Goal: Transaction & Acquisition: Purchase product/service

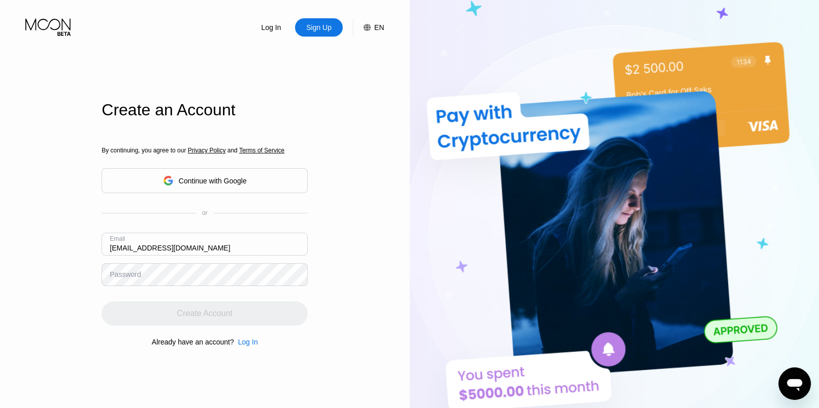
type input "[EMAIL_ADDRESS][DOMAIN_NAME]"
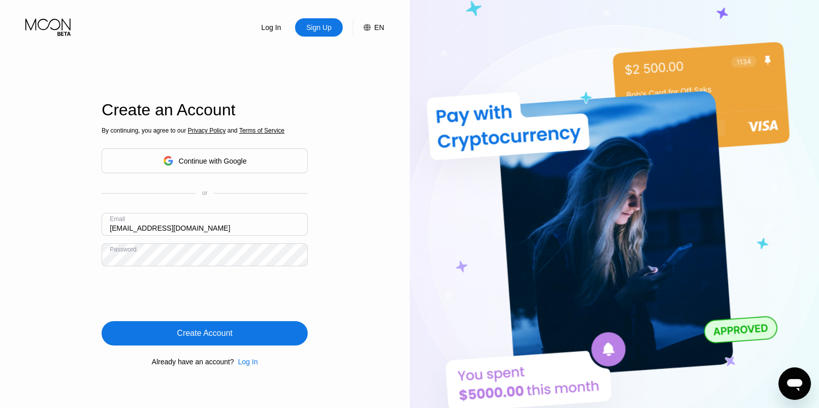
click at [249, 335] on div "Create Account" at bounding box center [205, 333] width 206 height 24
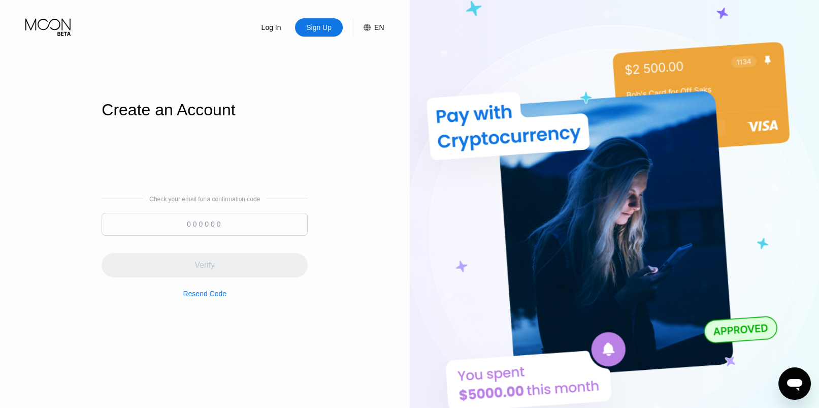
click at [233, 226] on input at bounding box center [205, 224] width 206 height 23
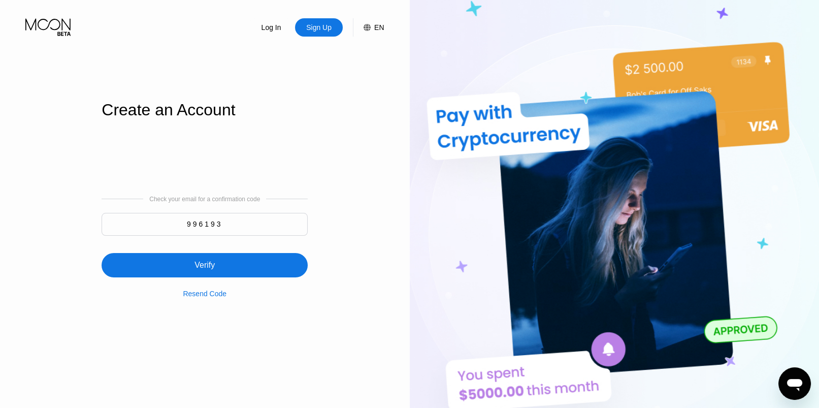
type input "996193"
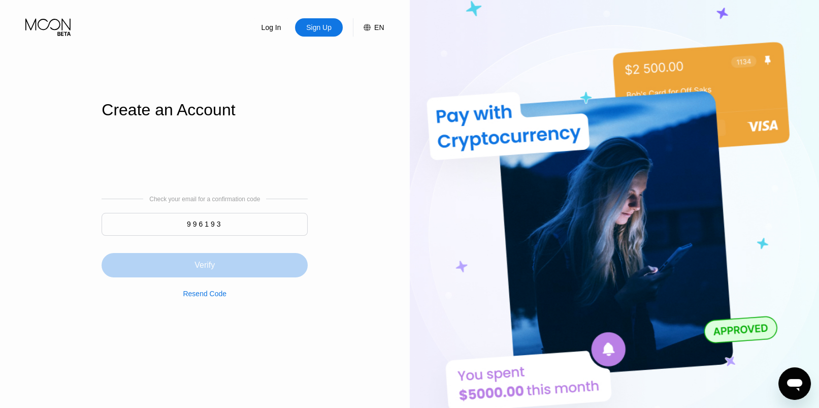
click at [229, 271] on div "Verify" at bounding box center [205, 265] width 206 height 24
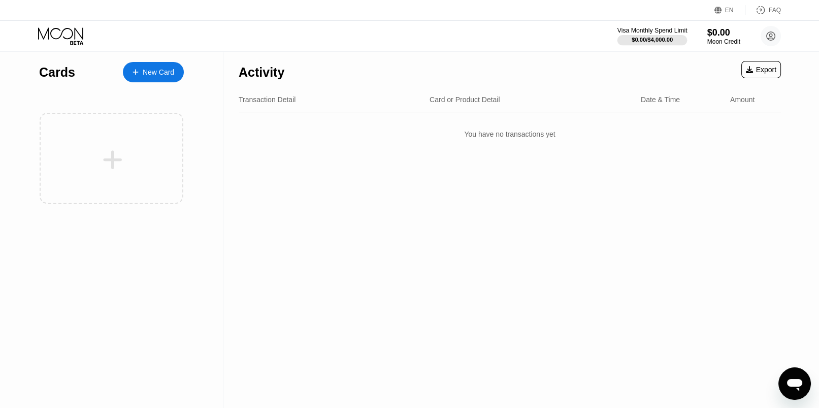
click at [660, 37] on div "$0.00 / $4,000.00" at bounding box center [652, 40] width 41 height 6
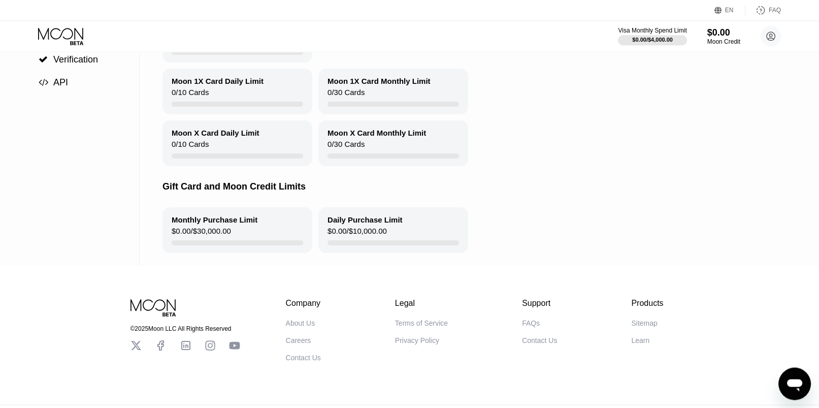
scroll to position [146, 0]
click at [240, 223] on div "Monthly Purchase Limit" at bounding box center [215, 219] width 86 height 9
click at [337, 235] on div "$0.00 / $10,000.00" at bounding box center [357, 233] width 59 height 14
drag, startPoint x: 386, startPoint y: 239, endPoint x: 359, endPoint y: 237, distance: 27.0
click at [359, 237] on div "Daily Purchase Limit $0.00 / $10,000.00" at bounding box center [393, 230] width 150 height 46
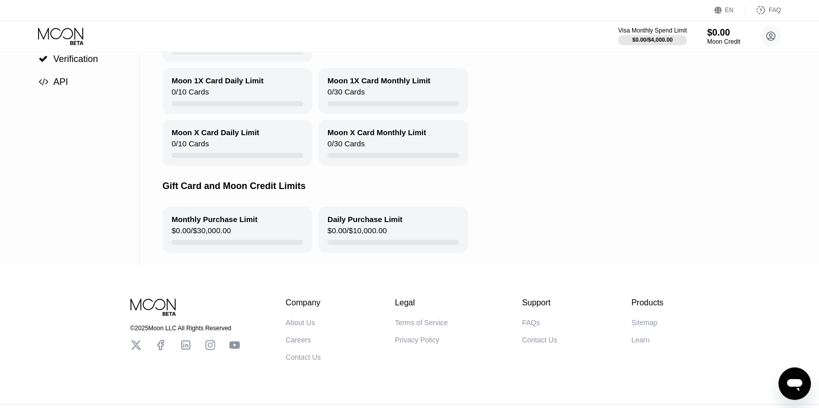
click at [359, 237] on div "$0.00 / $10,000.00" at bounding box center [357, 233] width 59 height 14
click at [196, 236] on div "$0.00 / $30,000.00" at bounding box center [201, 233] width 59 height 14
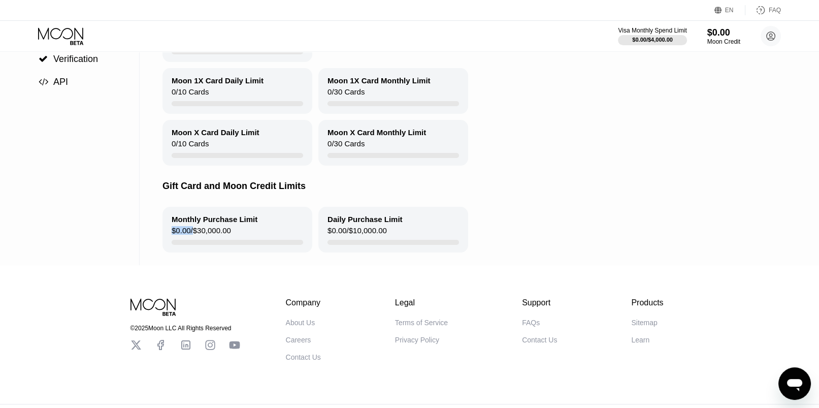
click at [196, 236] on div "$0.00 / $30,000.00" at bounding box center [201, 233] width 59 height 14
click at [403, 85] on div "Moon 1X Card Monthly Limit" at bounding box center [379, 80] width 103 height 9
click at [401, 83] on div "Moon 1X Card Monthly Limit" at bounding box center [379, 80] width 103 height 9
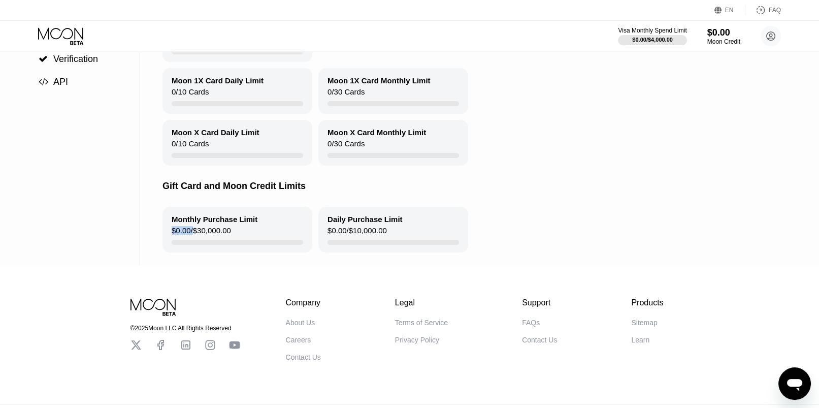
click at [401, 83] on div "Moon 1X Card Monthly Limit" at bounding box center [379, 80] width 103 height 9
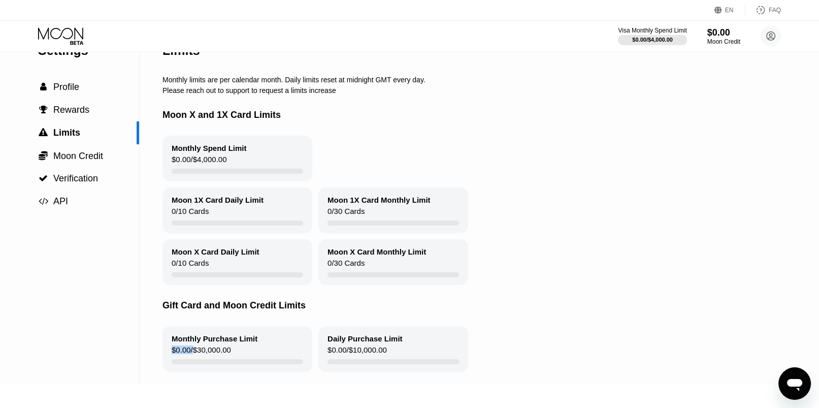
scroll to position [0, 0]
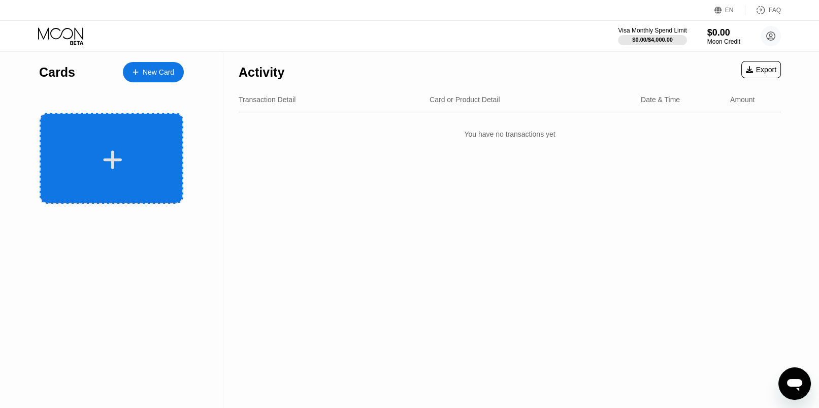
click at [111, 159] on icon at bounding box center [113, 159] width 19 height 19
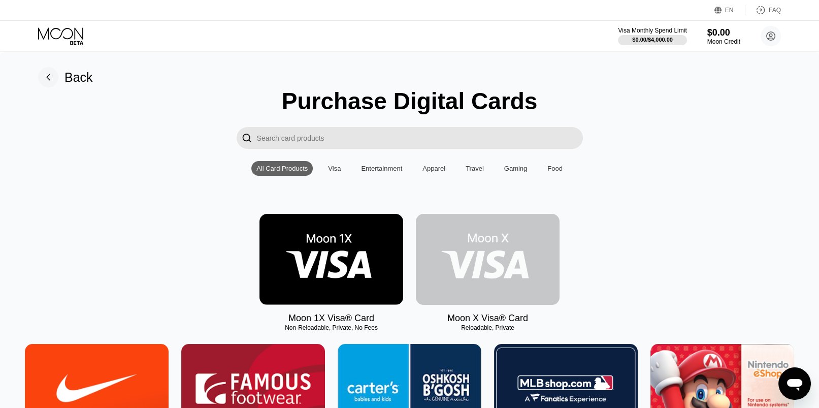
click at [498, 286] on img at bounding box center [488, 259] width 144 height 91
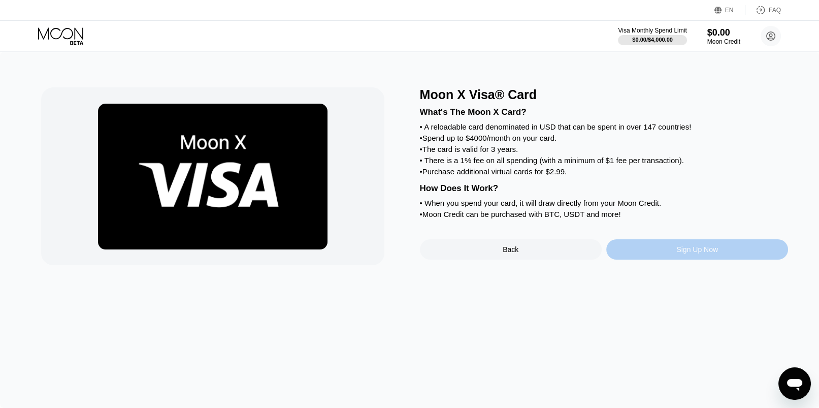
click at [648, 260] on div "Sign Up Now" at bounding box center [697, 249] width 182 height 20
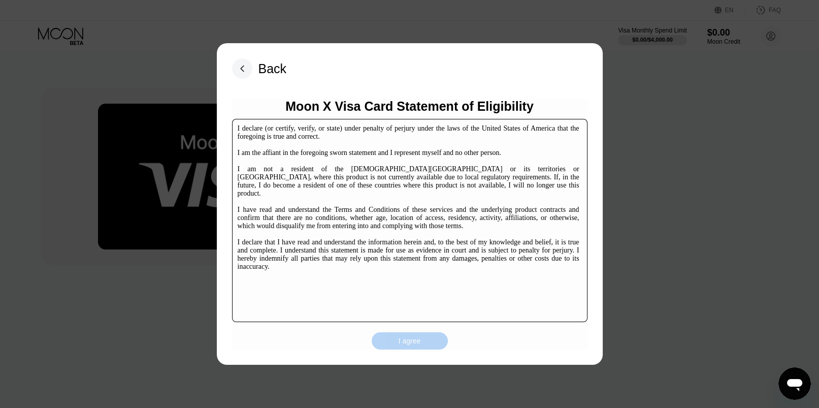
click at [415, 344] on div "I agree" at bounding box center [410, 340] width 22 height 9
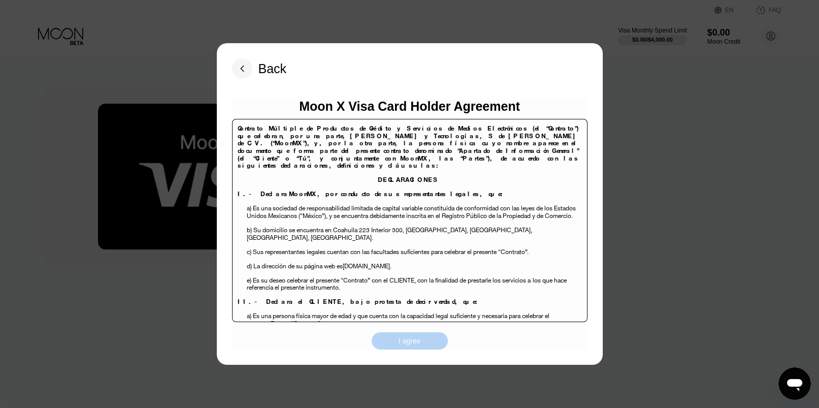
click at [410, 345] on div "I agree" at bounding box center [410, 340] width 22 height 9
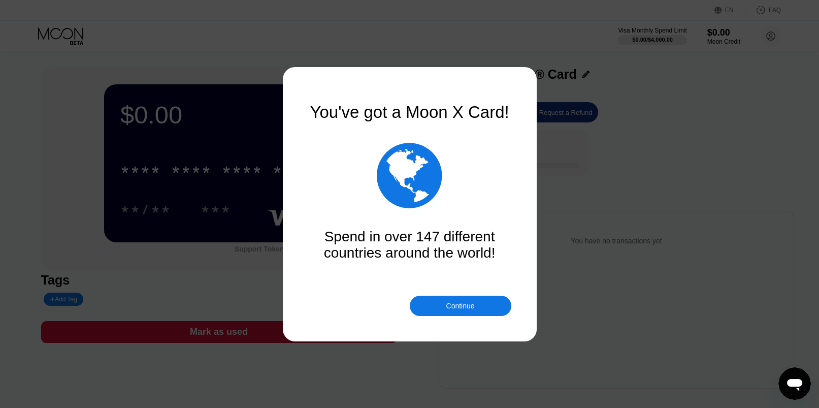
click at [450, 301] on div "Continue" at bounding box center [461, 306] width 102 height 20
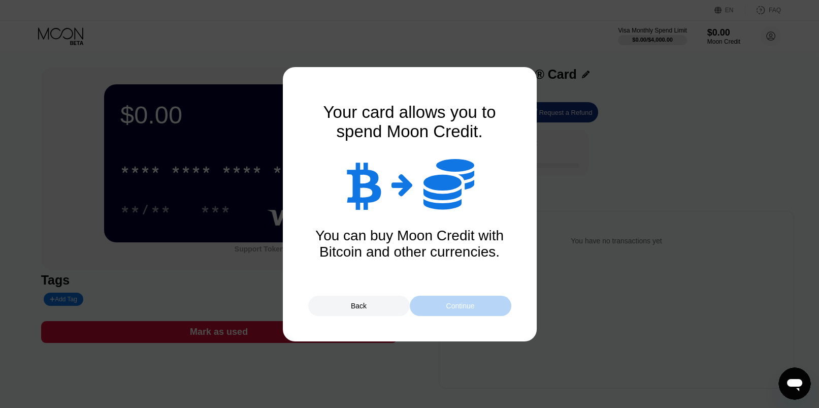
click at [450, 305] on div "Continue" at bounding box center [460, 306] width 28 height 8
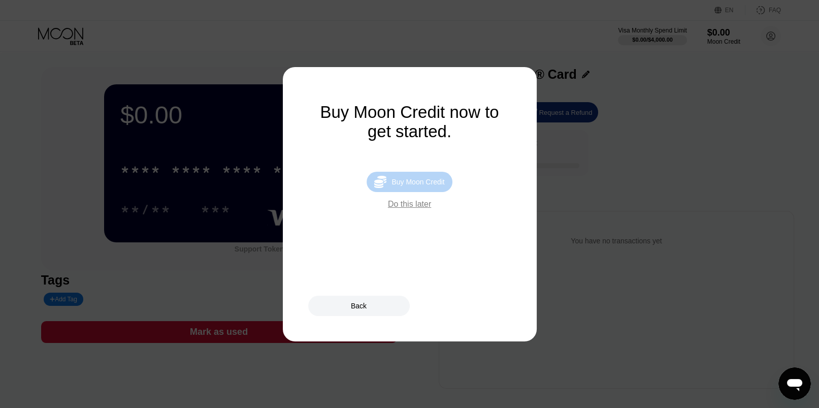
click at [416, 185] on div "Buy Moon Credit" at bounding box center [418, 182] width 53 height 8
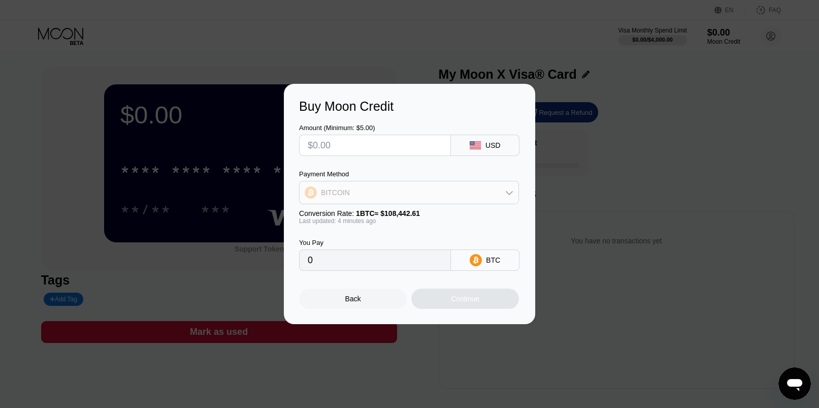
click at [453, 186] on div "BITCOIN" at bounding box center [409, 192] width 219 height 20
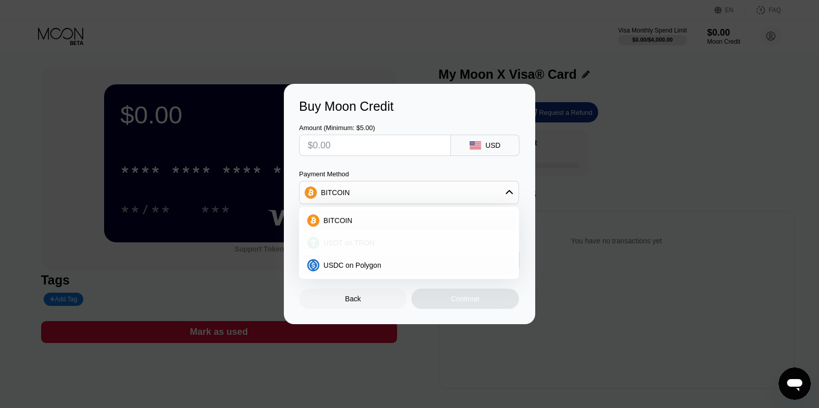
click at [413, 239] on div "USDT on TRON" at bounding box center [414, 243] width 191 height 8
type input "0.00"
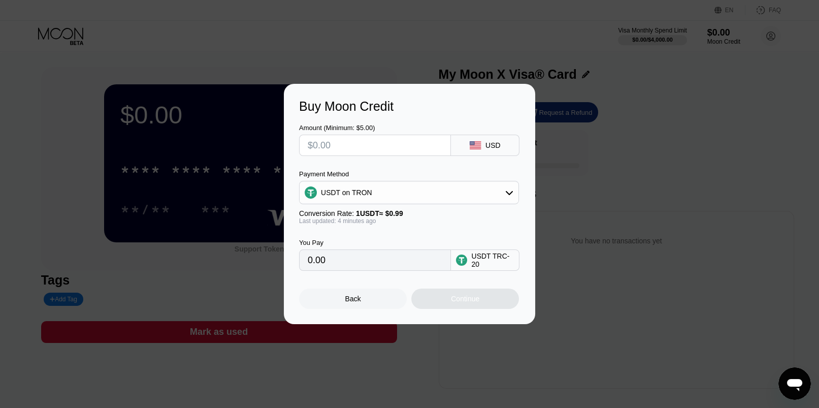
click at [494, 147] on div "USD" at bounding box center [492, 145] width 15 height 8
click at [490, 144] on div "USD" at bounding box center [492, 145] width 15 height 8
click at [376, 151] on input "text" at bounding box center [375, 145] width 135 height 20
click at [362, 301] on div "Back" at bounding box center [353, 298] width 108 height 20
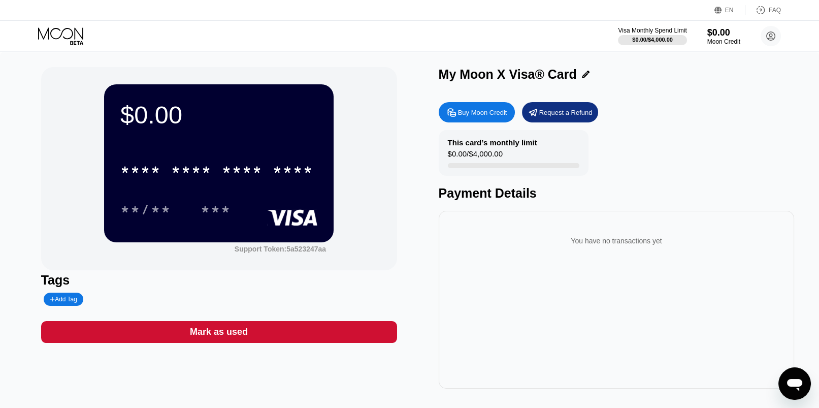
click at [239, 184] on div "* * * * * * * * * * * * ****" at bounding box center [218, 166] width 197 height 35
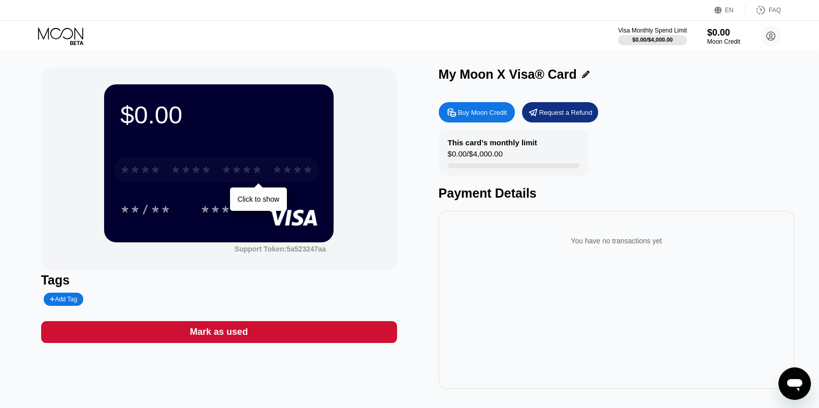
click at [210, 182] on div "* * * * * * * * * * * * ****" at bounding box center [216, 169] width 205 height 25
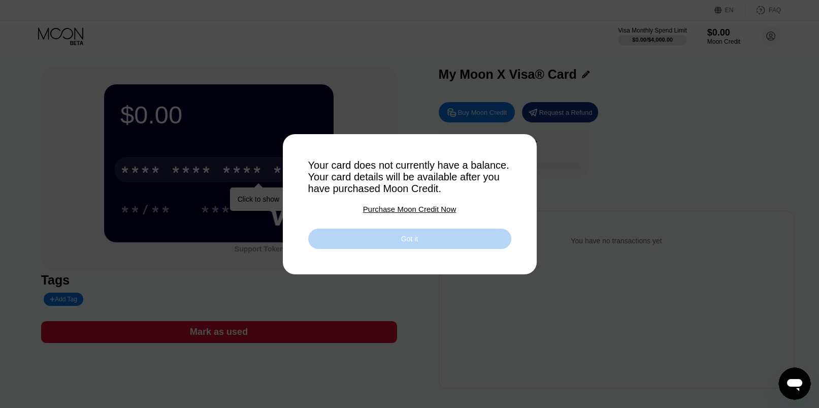
click at [387, 242] on div "Got it" at bounding box center [409, 239] width 203 height 20
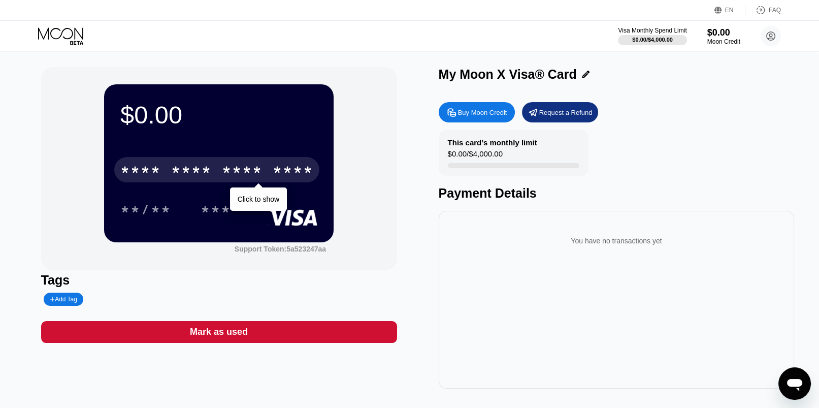
click at [256, 202] on div "**/** ***" at bounding box center [218, 209] width 197 height 25
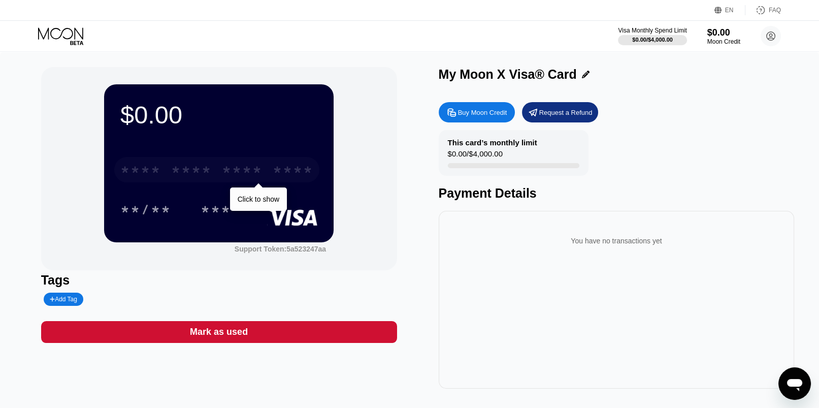
click at [226, 179] on div "* * * *" at bounding box center [242, 171] width 41 height 16
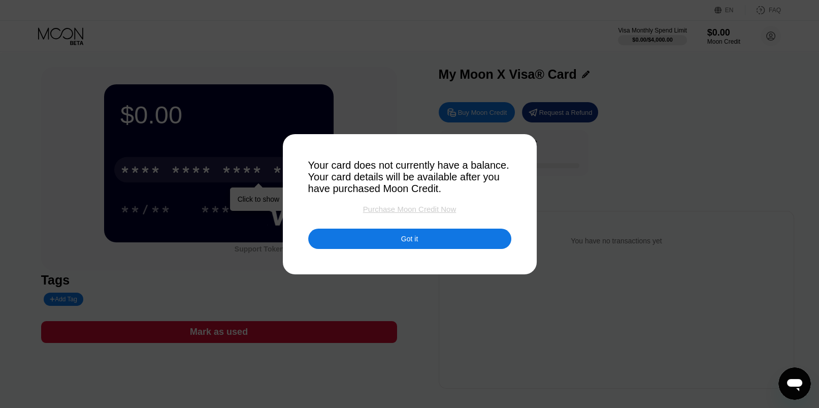
click at [410, 213] on div "Purchase Moon Credit Now" at bounding box center [409, 209] width 93 height 9
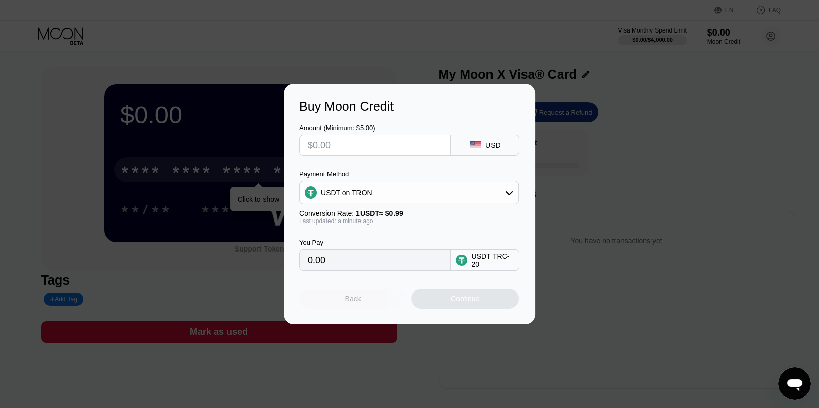
click at [359, 302] on div "Back" at bounding box center [353, 299] width 16 height 8
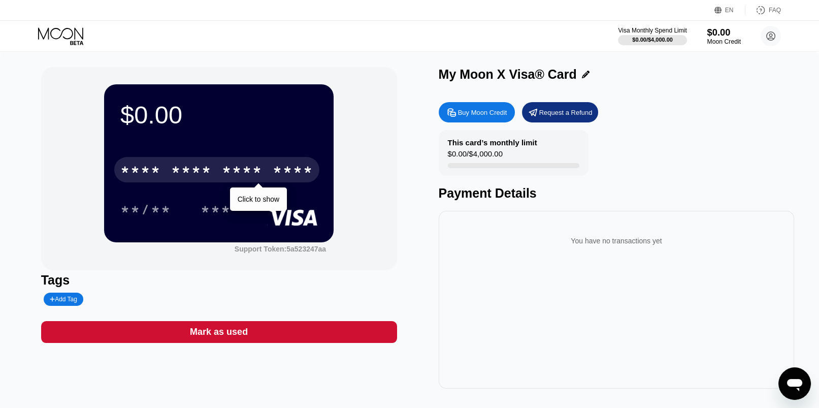
click at [728, 39] on div "Moon Credit" at bounding box center [724, 41] width 34 height 7
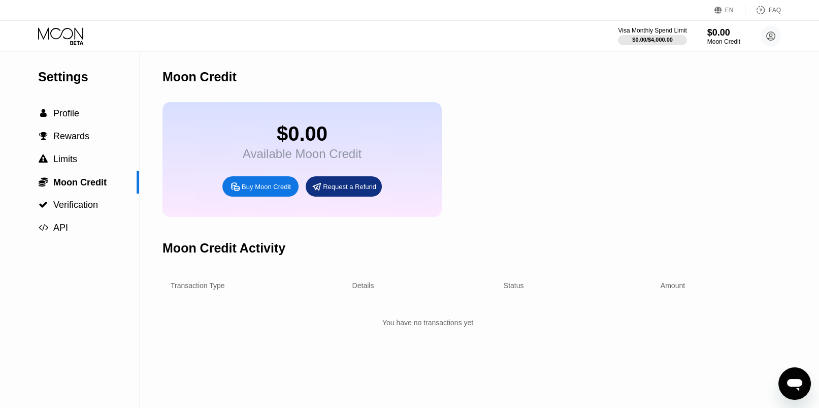
click at [264, 191] on div "Buy Moon Credit" at bounding box center [266, 186] width 49 height 9
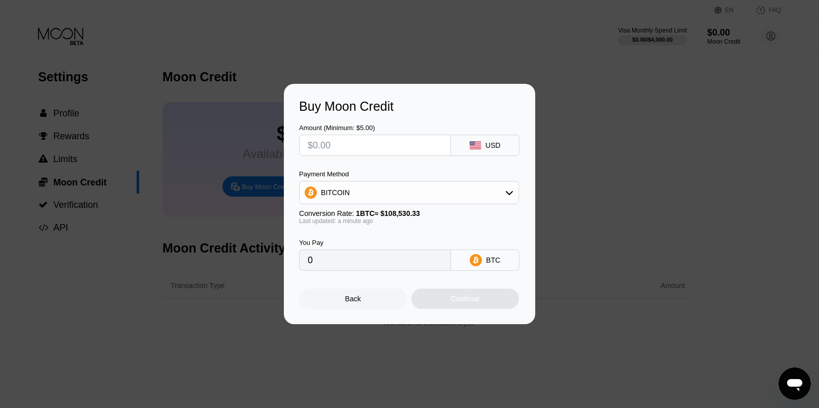
click at [503, 182] on div "BITCOIN" at bounding box center [409, 192] width 220 height 23
click at [502, 188] on div "BITCOIN" at bounding box center [409, 192] width 219 height 20
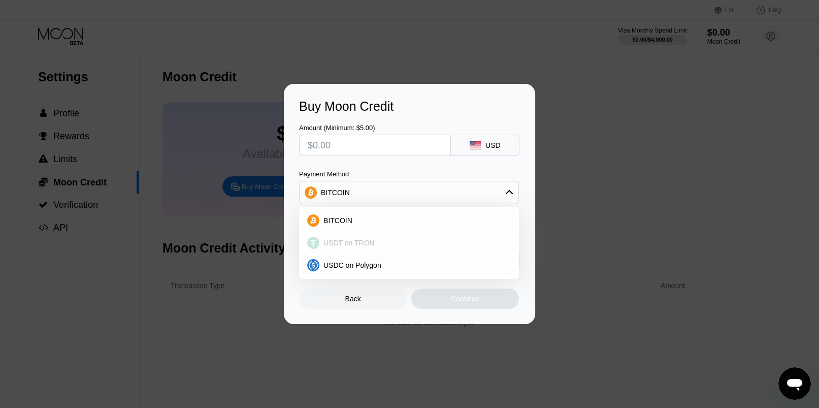
click at [356, 242] on span "USDT on TRON" at bounding box center [348, 243] width 51 height 8
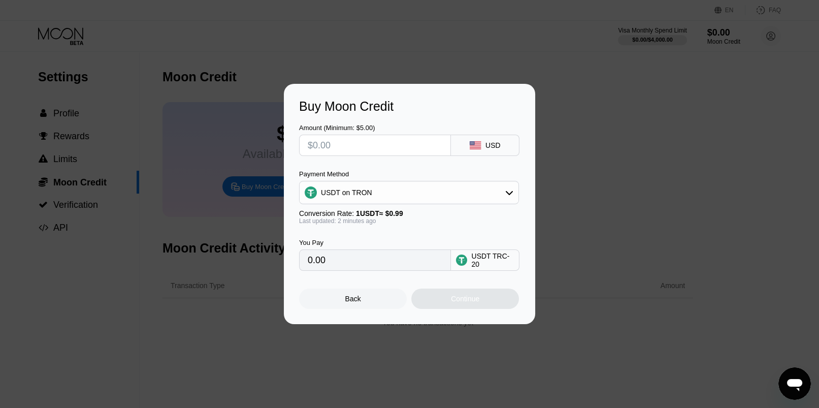
type input "0.00"
click at [403, 264] on input "0.00" at bounding box center [375, 260] width 135 height 20
click at [388, 264] on input "0.00" at bounding box center [375, 260] width 135 height 20
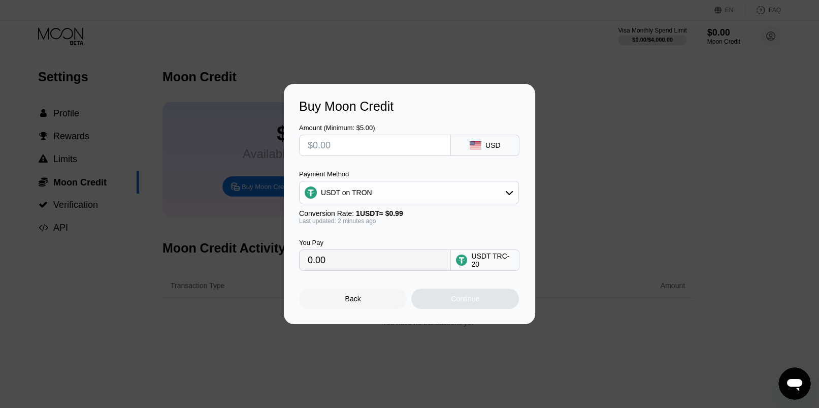
click at [388, 264] on input "0.00" at bounding box center [375, 260] width 135 height 20
click at [375, 141] on input "text" at bounding box center [375, 145] width 135 height 20
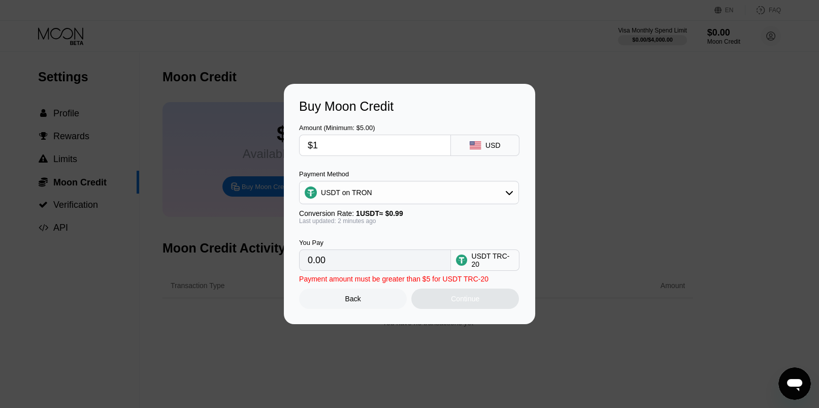
type input "$14"
type input "14.14"
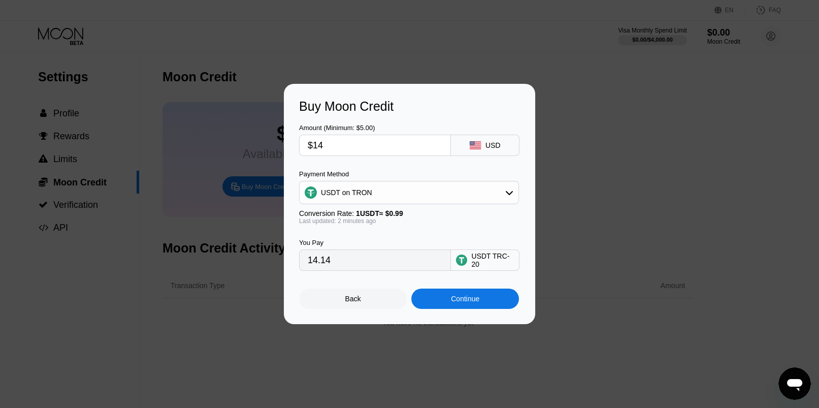
type input "$140"
type input "141.41"
type input "$140"
click at [358, 302] on div "Back" at bounding box center [353, 299] width 16 height 8
